Goal: Information Seeking & Learning: Compare options

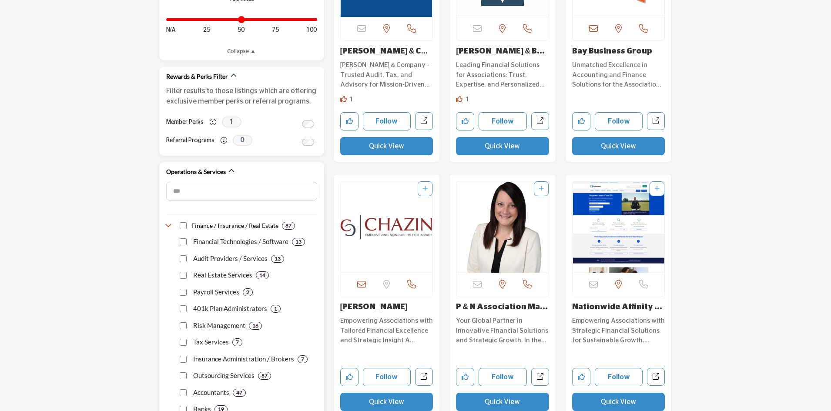
scroll to position [522, 0]
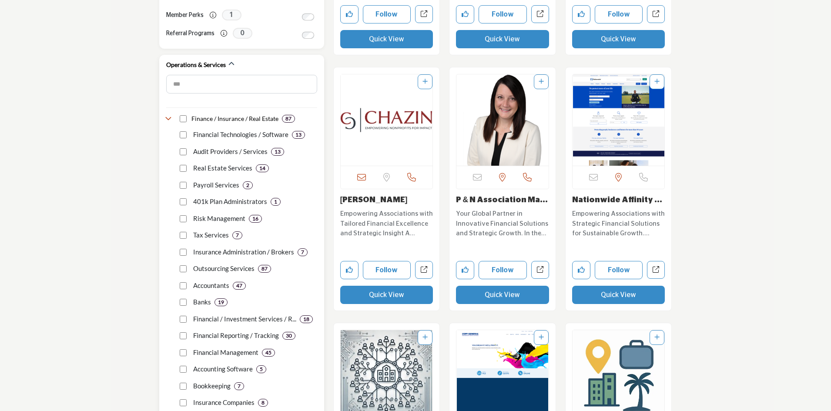
click at [246, 269] on p "Outsourcing Services" at bounding box center [223, 269] width 61 height 10
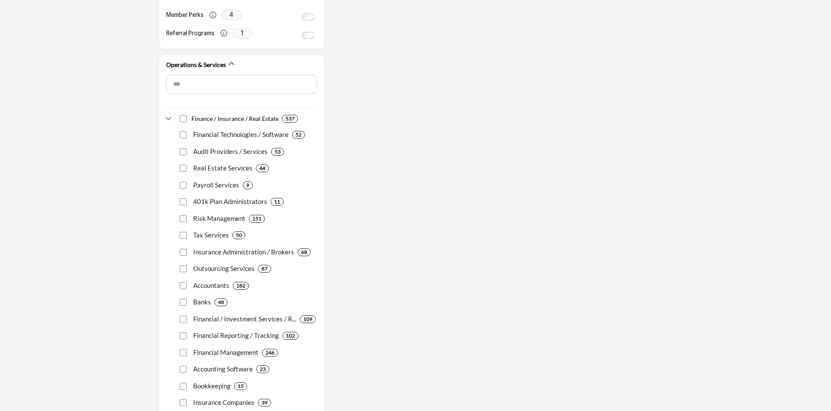
click at [246, 269] on p "Outsourcing Services" at bounding box center [223, 269] width 61 height 10
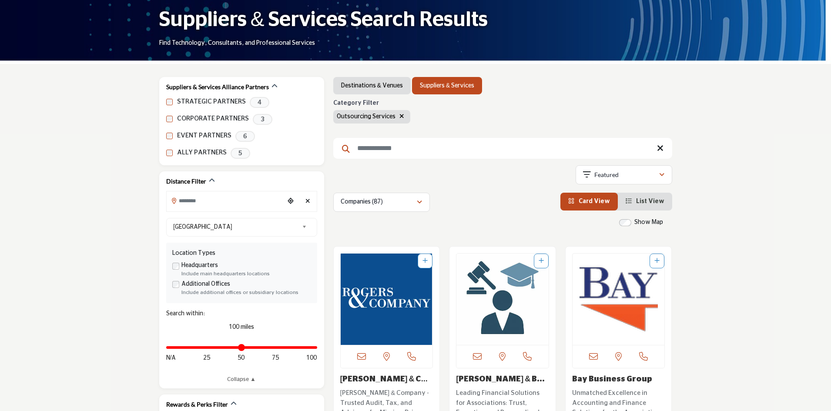
scroll to position [174, 0]
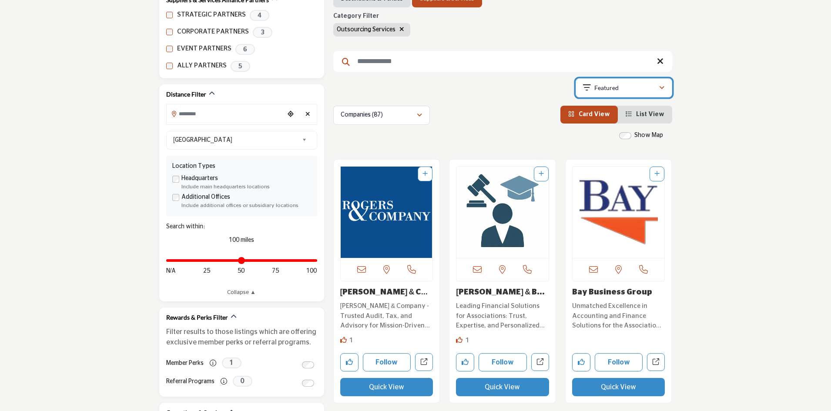
click at [615, 87] on p "Featured" at bounding box center [606, 88] width 24 height 9
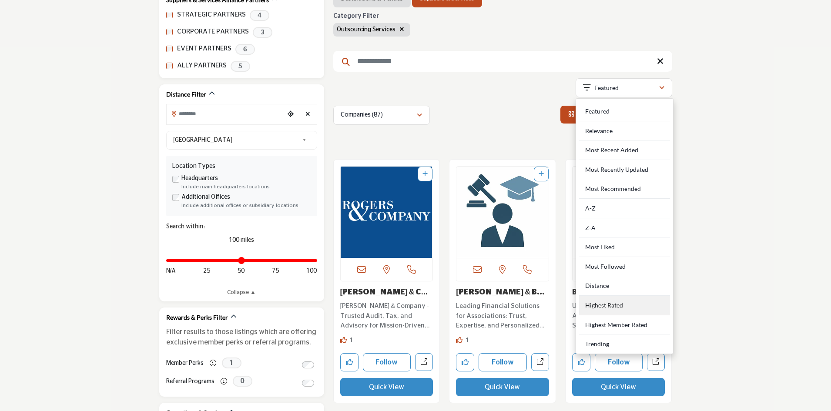
click at [619, 305] on Rated "Highest Rated" at bounding box center [624, 306] width 91 height 20
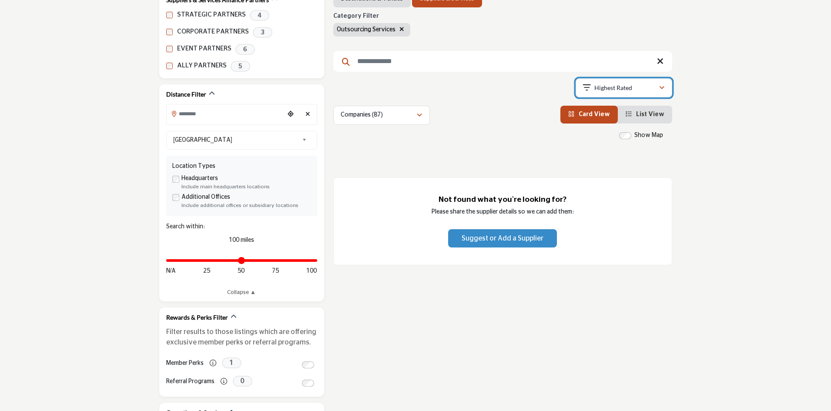
click at [662, 88] on icon "button" at bounding box center [661, 88] width 5 height 6
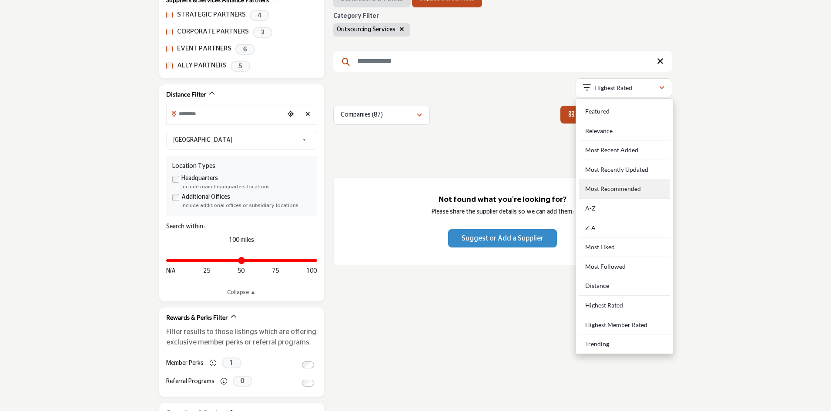
click at [635, 188] on Recommended "Most Recommended" at bounding box center [624, 189] width 91 height 20
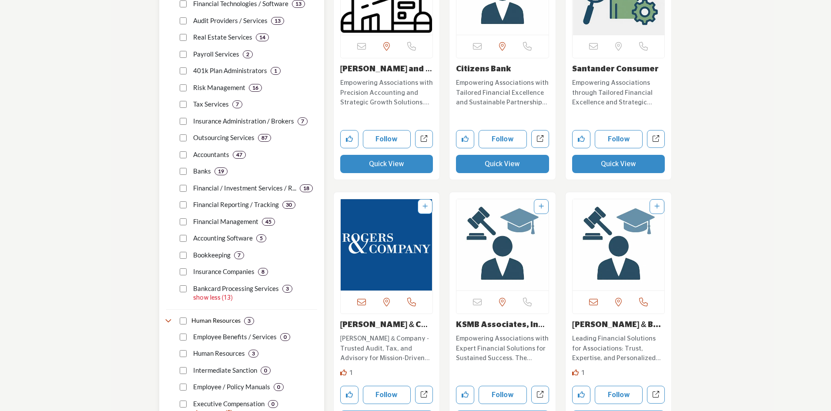
scroll to position [609, 0]
